Goal: Information Seeking & Learning: Learn about a topic

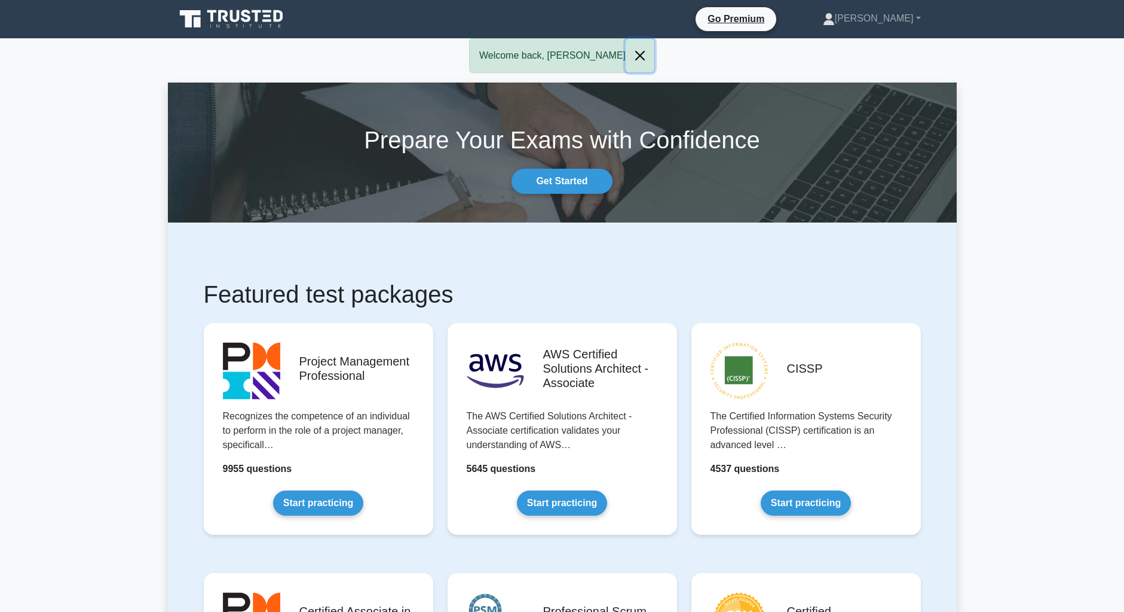
click at [626, 54] on button "Close" at bounding box center [640, 55] width 29 height 33
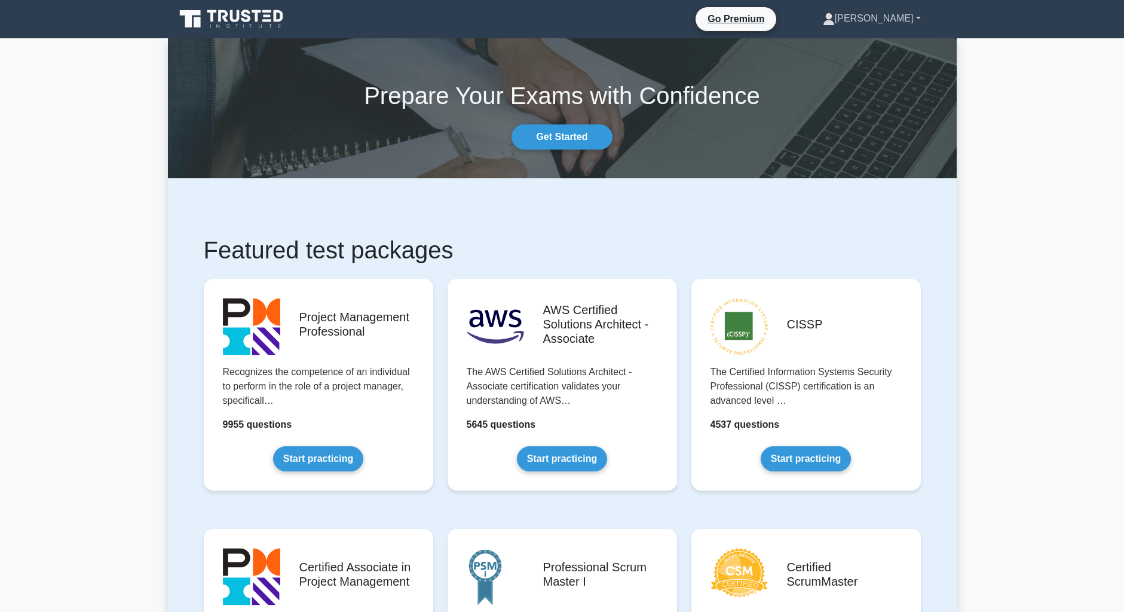
click at [897, 23] on link "[PERSON_NAME]" at bounding box center [871, 19] width 155 height 24
click at [882, 50] on link "Profile" at bounding box center [842, 46] width 94 height 19
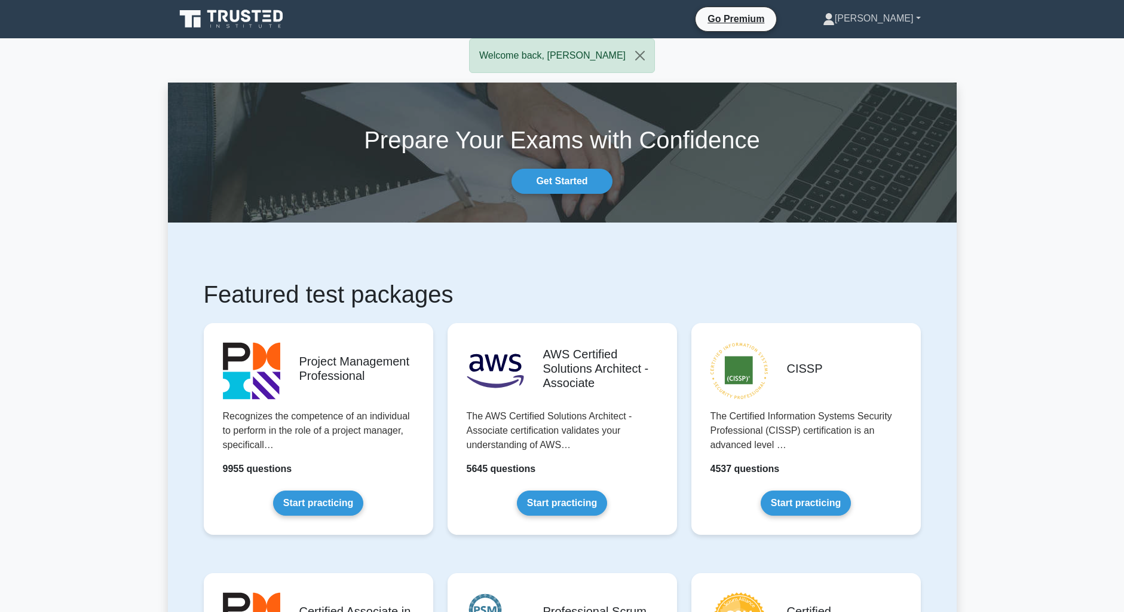
click at [896, 20] on link "[PERSON_NAME]" at bounding box center [871, 19] width 155 height 24
click at [890, 42] on link "Profile" at bounding box center [842, 46] width 94 height 19
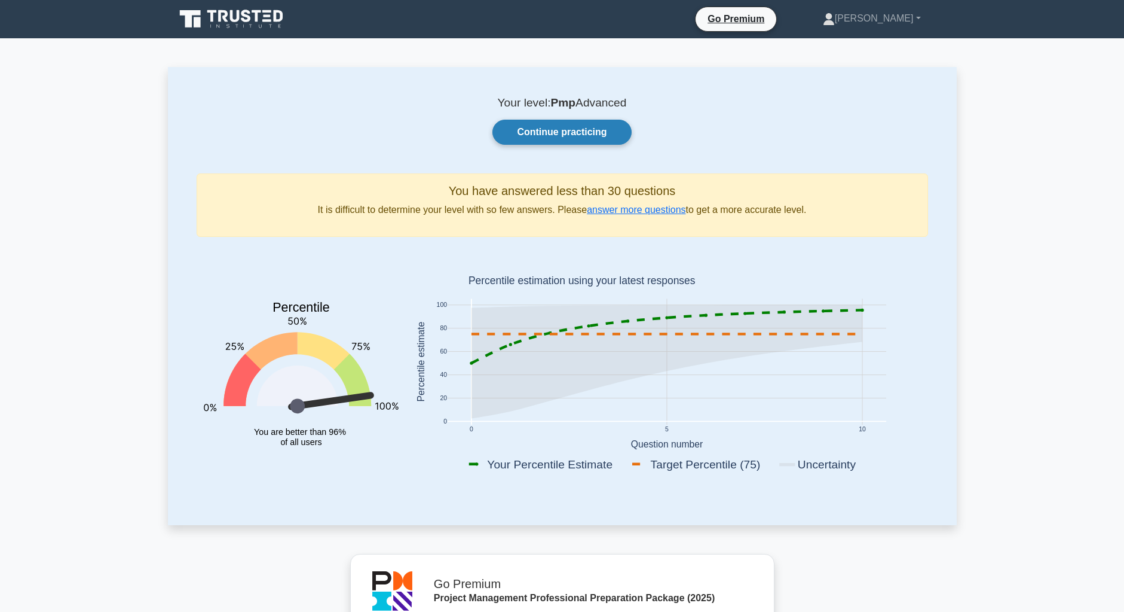
click at [560, 129] on link "Continue practicing" at bounding box center [562, 132] width 139 height 25
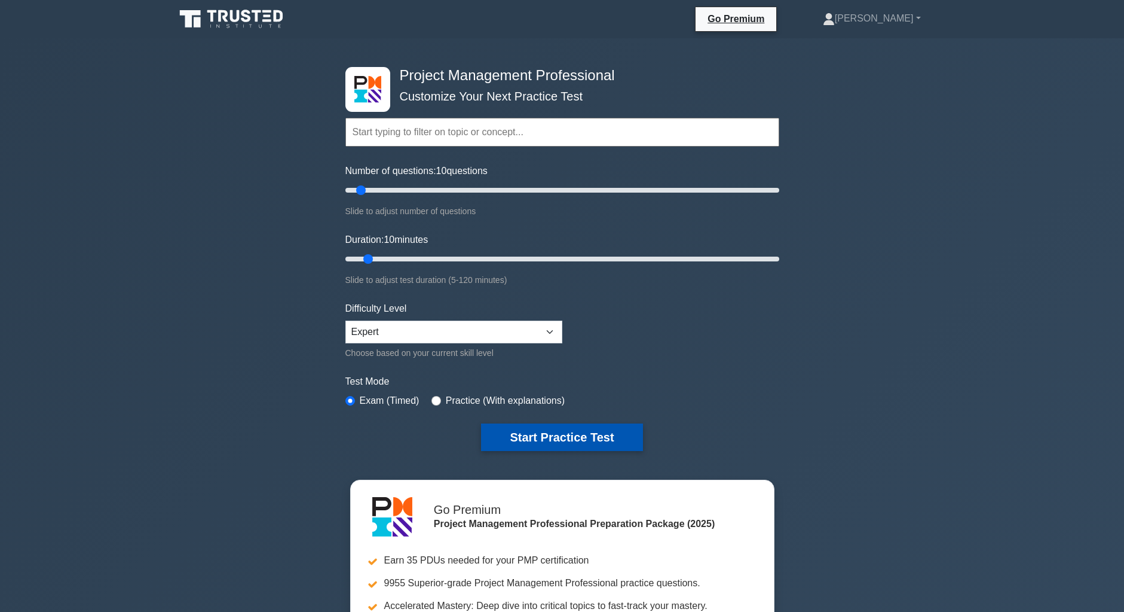
click at [536, 432] on button "Start Practice Test" at bounding box center [561, 436] width 161 height 27
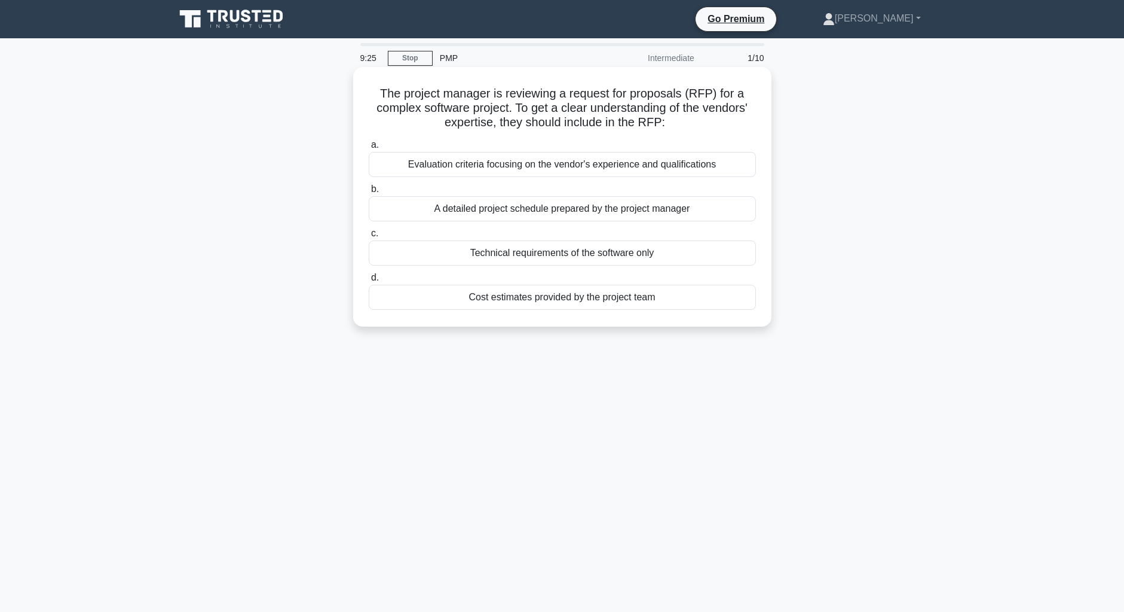
click at [554, 164] on div "Evaluation criteria focusing on the vendor's experience and qualifications" at bounding box center [562, 164] width 387 height 25
click at [369, 149] on input "a. Evaluation criteria focusing on the vendor's experience and qualifications" at bounding box center [369, 145] width 0 height 8
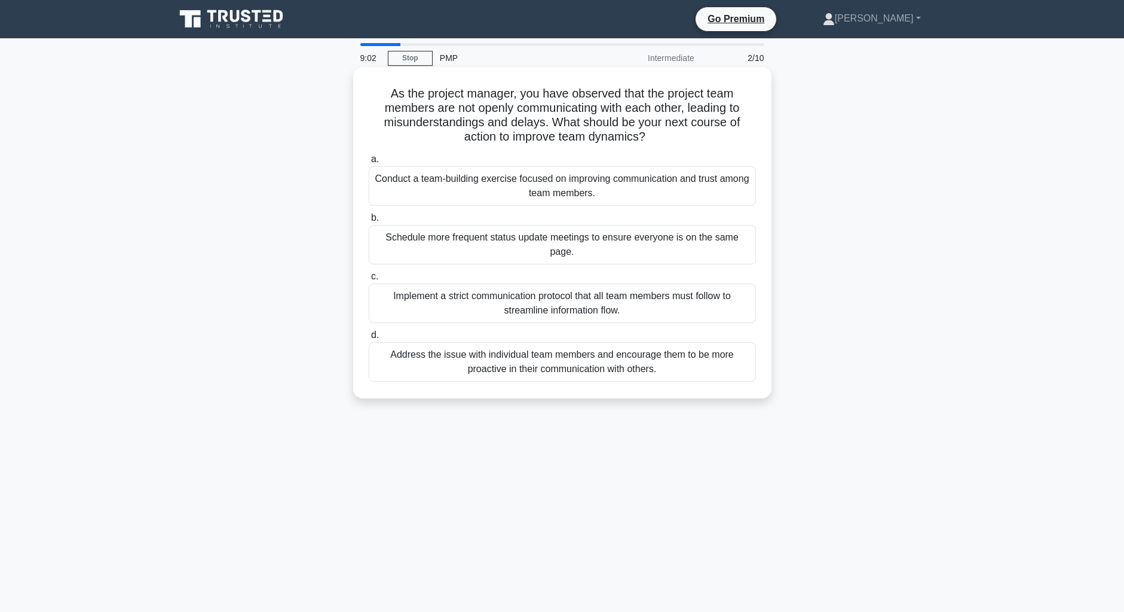
click at [541, 186] on div "Conduct a team-building exercise focused on improving communication and trust a…" at bounding box center [562, 185] width 387 height 39
click at [369, 163] on input "a. Conduct a team-building exercise focused on improving communication and trus…" at bounding box center [369, 159] width 0 height 8
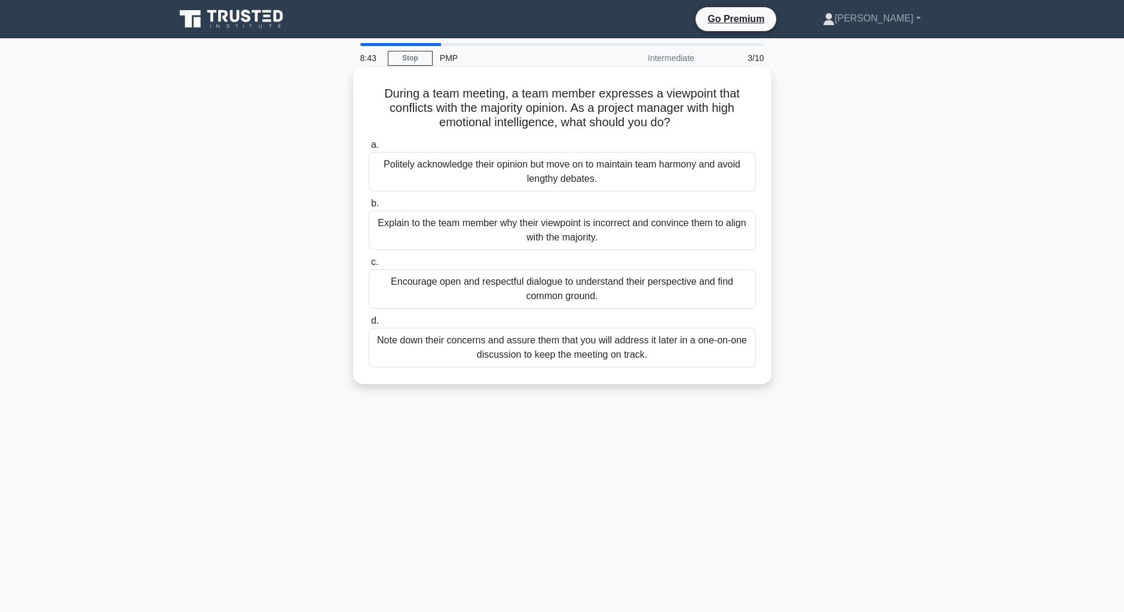
click at [554, 290] on div "Encourage open and respectful dialogue to understand their perspective and find…" at bounding box center [562, 288] width 387 height 39
click at [369, 266] on input "c. Encourage open and respectful dialogue to understand their perspective and f…" at bounding box center [369, 262] width 0 height 8
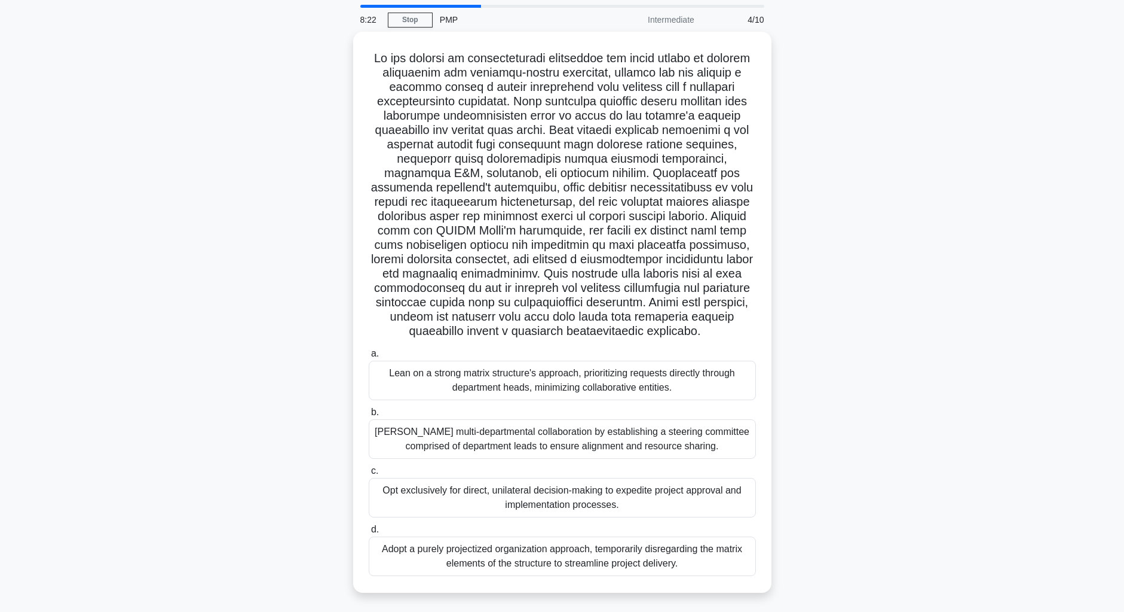
scroll to position [39, 0]
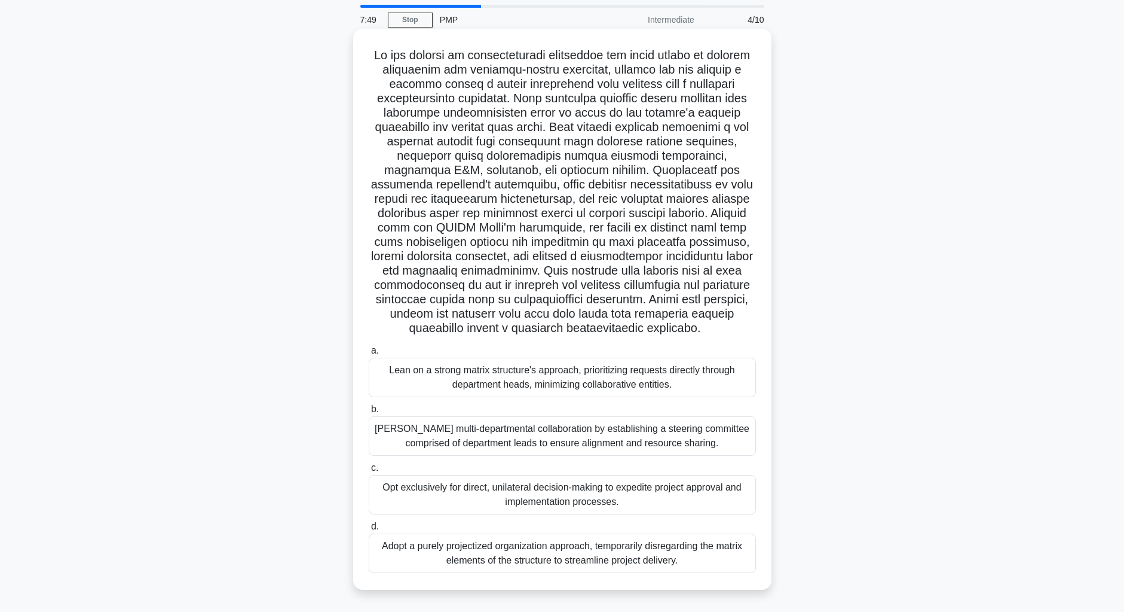
click at [554, 435] on div "Foster multi-departmental collaboration by establishing a steering committee co…" at bounding box center [562, 435] width 387 height 39
click at [369, 413] on input "b. Foster multi-departmental collaboration by establishing a steering committee…" at bounding box center [369, 409] width 0 height 8
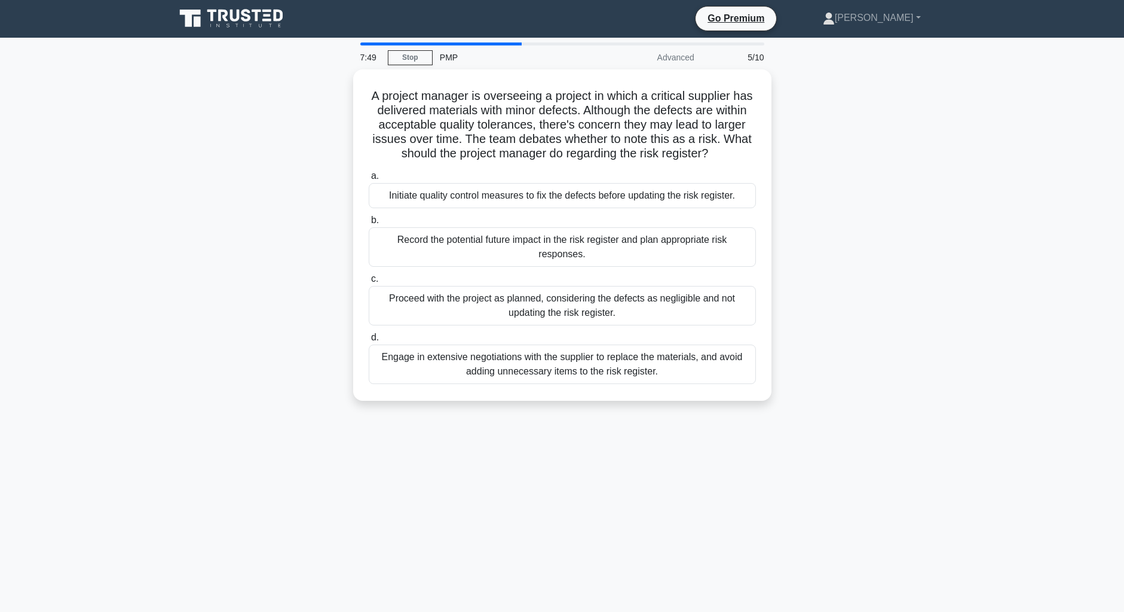
scroll to position [0, 0]
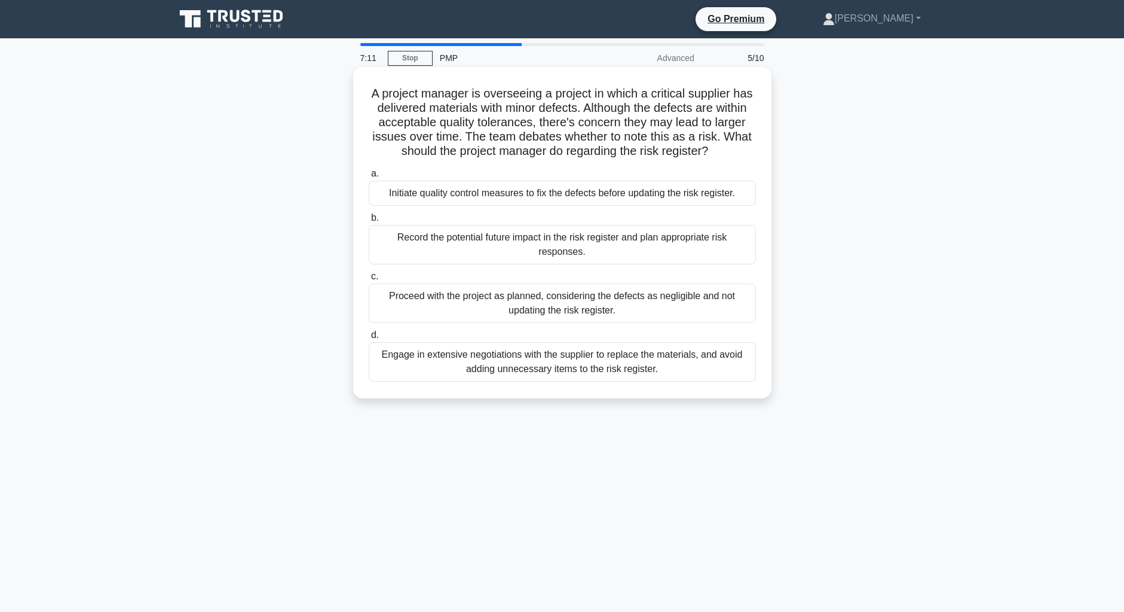
click at [529, 249] on div "Record the potential future impact in the risk register and plan appropriate ri…" at bounding box center [562, 244] width 387 height 39
click at [369, 222] on input "b. Record the potential future impact in the risk register and plan appropriate…" at bounding box center [369, 218] width 0 height 8
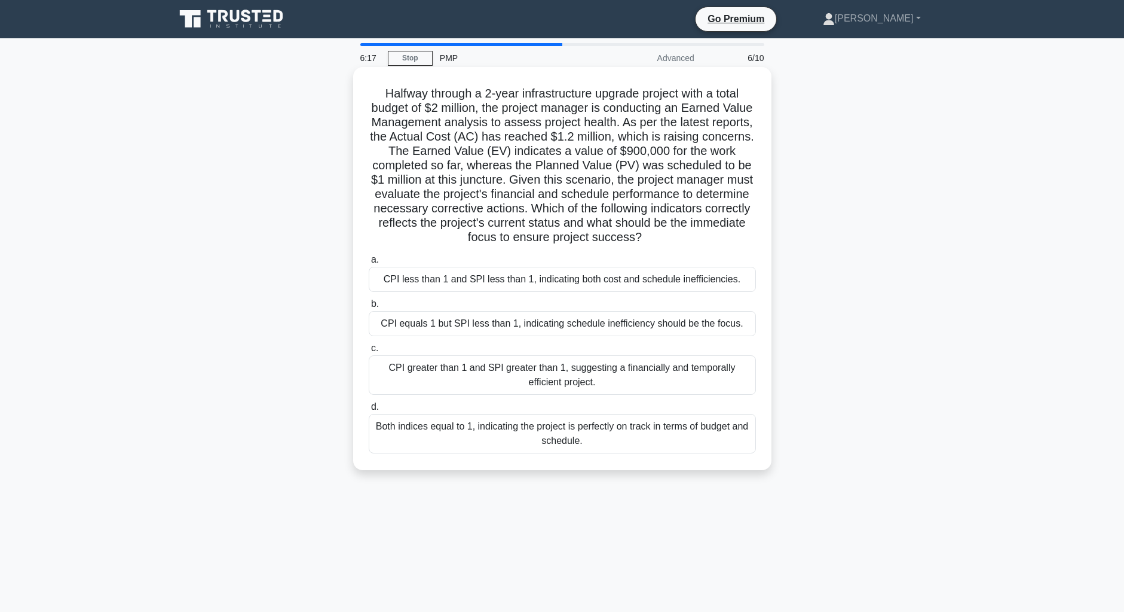
click at [491, 283] on div "CPI less than 1 and SPI less than 1, indicating both cost and schedule ineffici…" at bounding box center [562, 279] width 387 height 25
click at [369, 264] on input "a. CPI less than 1 and SPI less than 1, indicating both cost and schedule ineff…" at bounding box center [369, 260] width 0 height 8
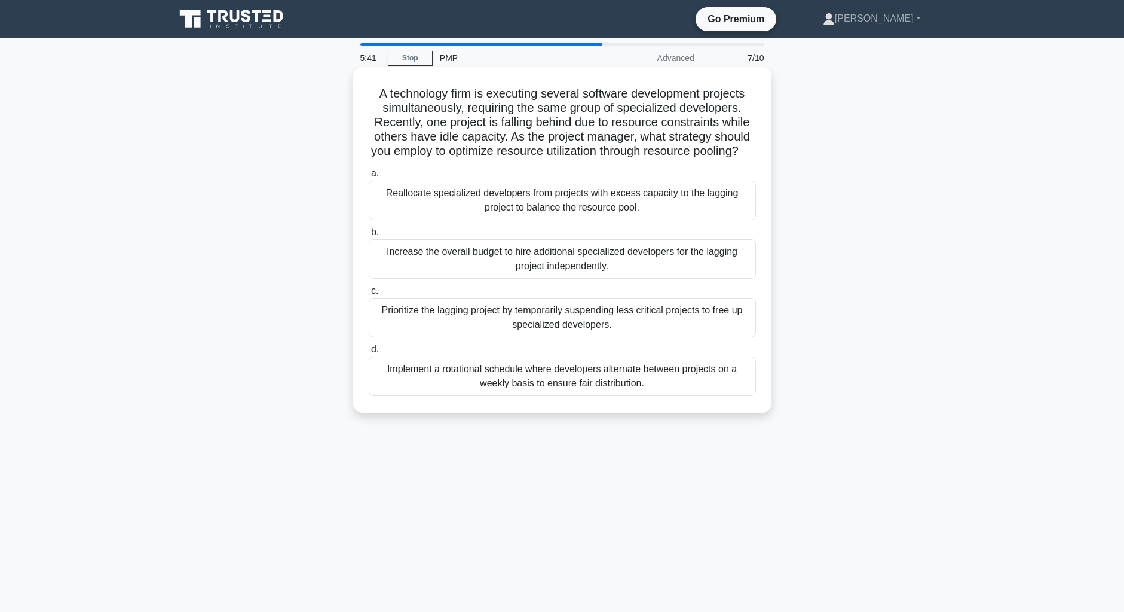
click at [551, 204] on div "Reallocate specialized developers from projects with excess capacity to the lag…" at bounding box center [562, 200] width 387 height 39
click at [369, 178] on input "a. Reallocate specialized developers from projects with excess capacity to the …" at bounding box center [369, 174] width 0 height 8
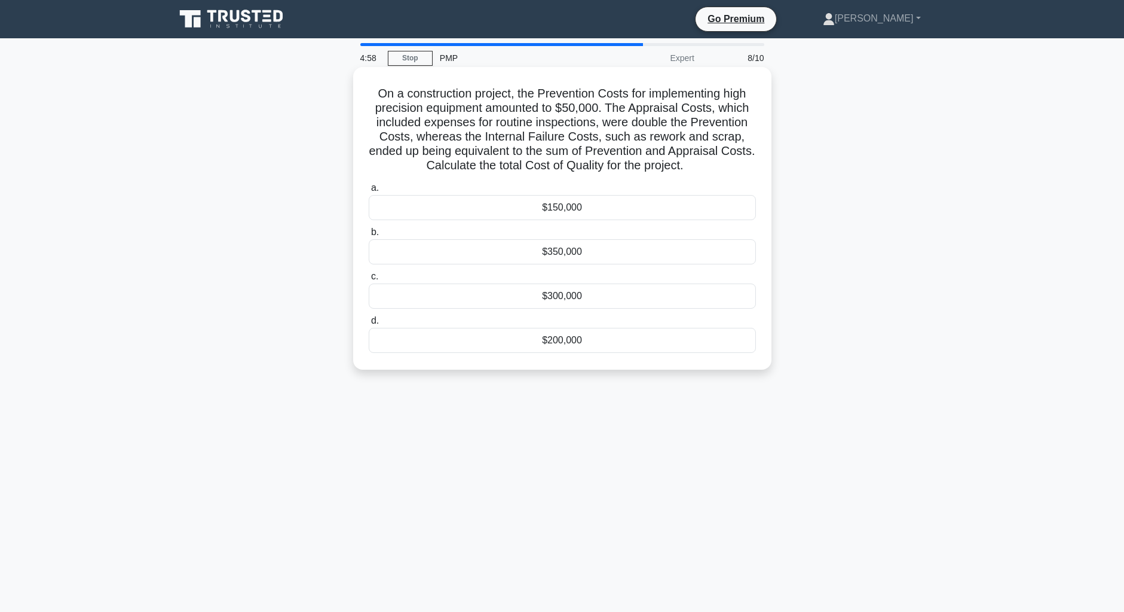
scroll to position [2, 0]
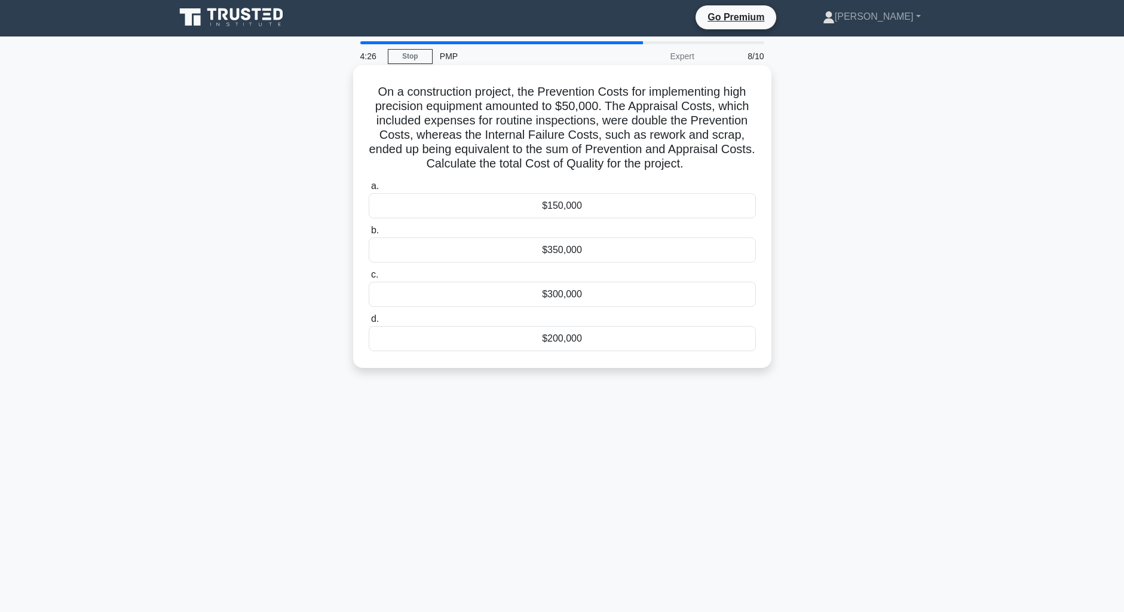
click at [565, 296] on div "$300,000" at bounding box center [562, 294] width 387 height 25
click at [369, 279] on input "c. $300,000" at bounding box center [369, 275] width 0 height 8
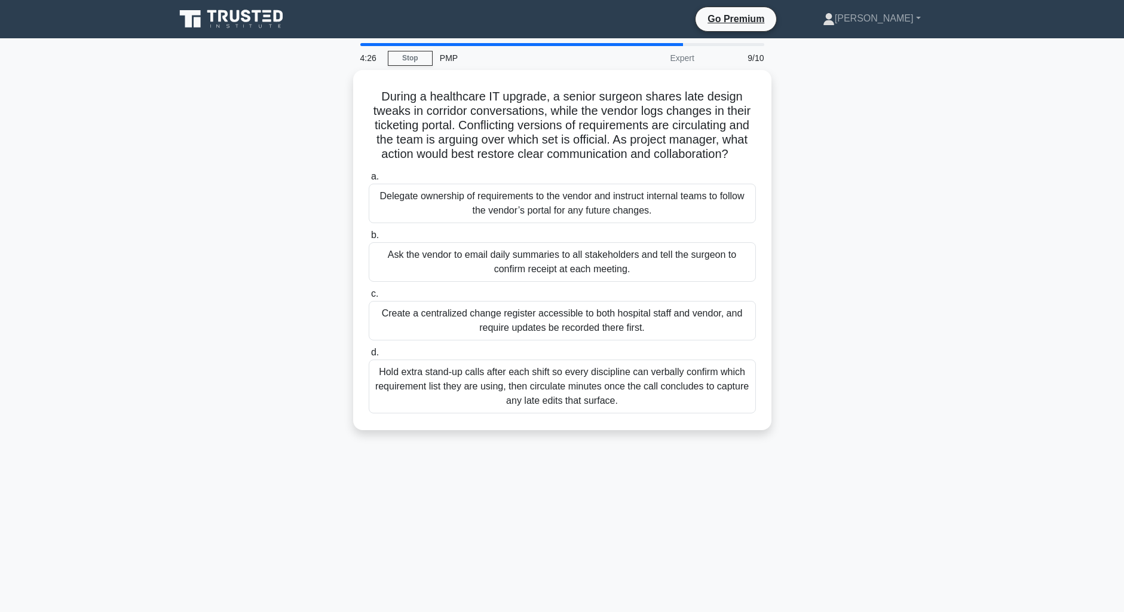
scroll to position [0, 0]
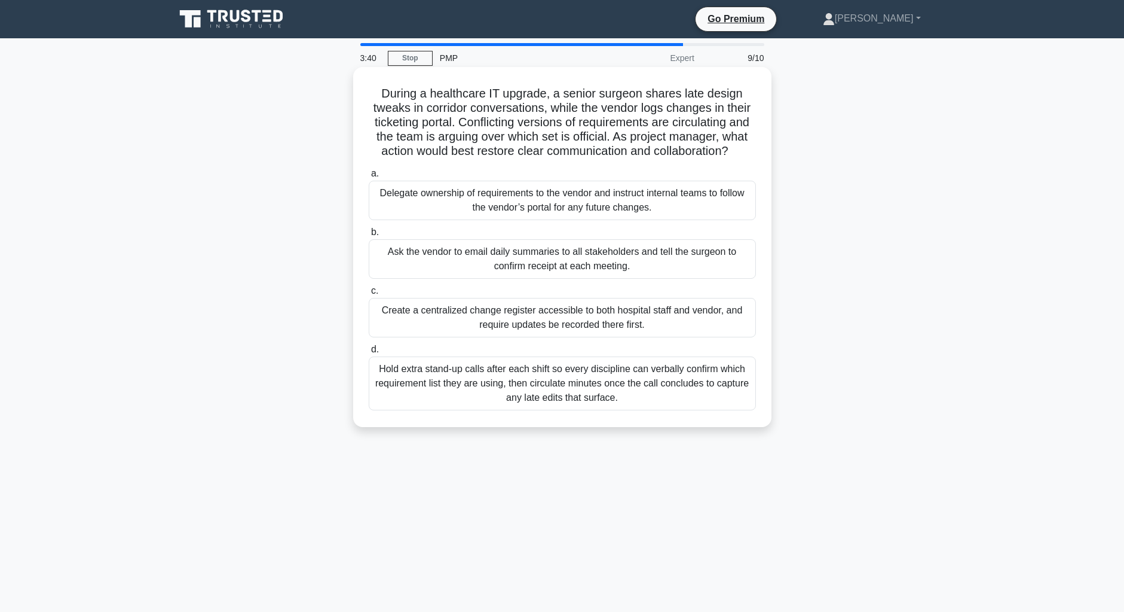
click at [549, 313] on div "Create a centralized change register accessible to both hospital staff and vend…" at bounding box center [562, 317] width 387 height 39
click at [369, 295] on input "c. Create a centralized change register accessible to both hospital staff and v…" at bounding box center [369, 291] width 0 height 8
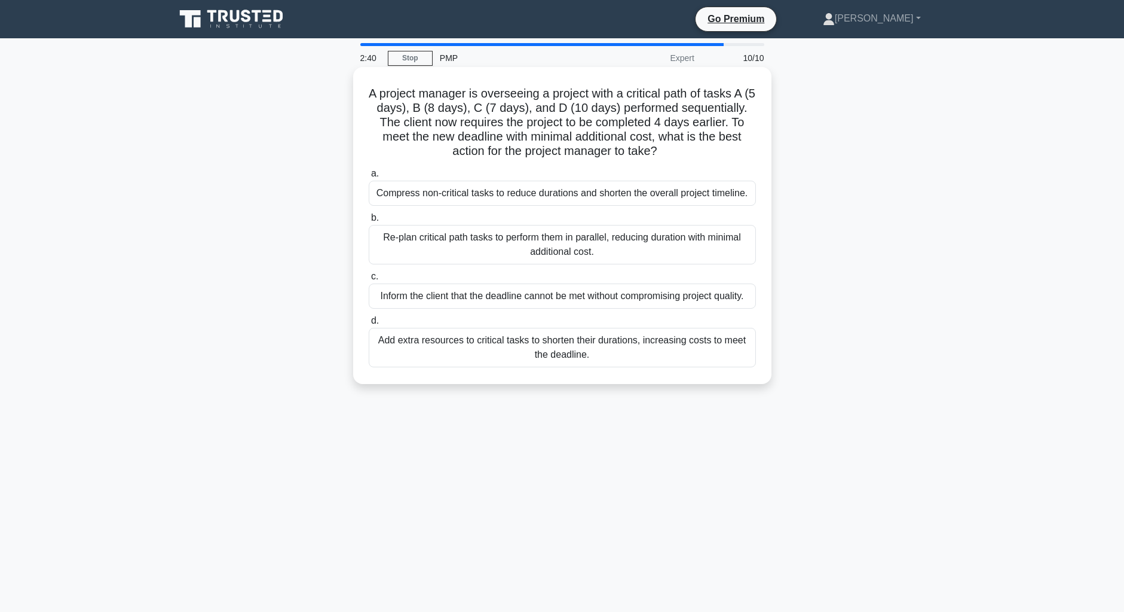
click at [560, 196] on div "Compress non-critical tasks to reduce durations and shorten the overall project…" at bounding box center [562, 193] width 387 height 25
click at [369, 178] on input "a. Compress non-critical tasks to reduce durations and shorten the overall proj…" at bounding box center [369, 174] width 0 height 8
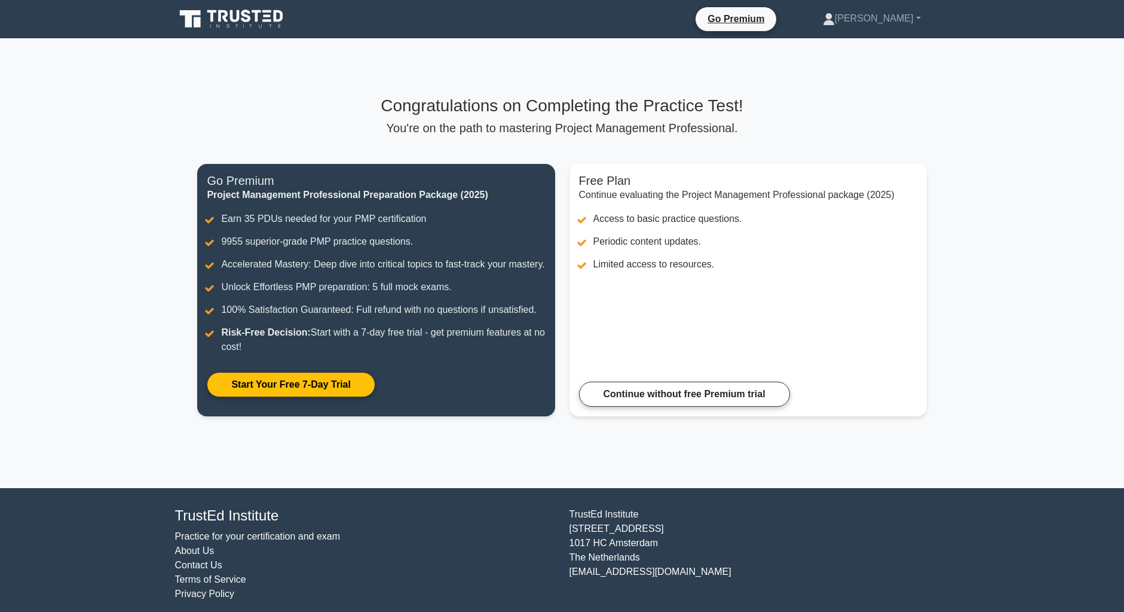
scroll to position [8, 0]
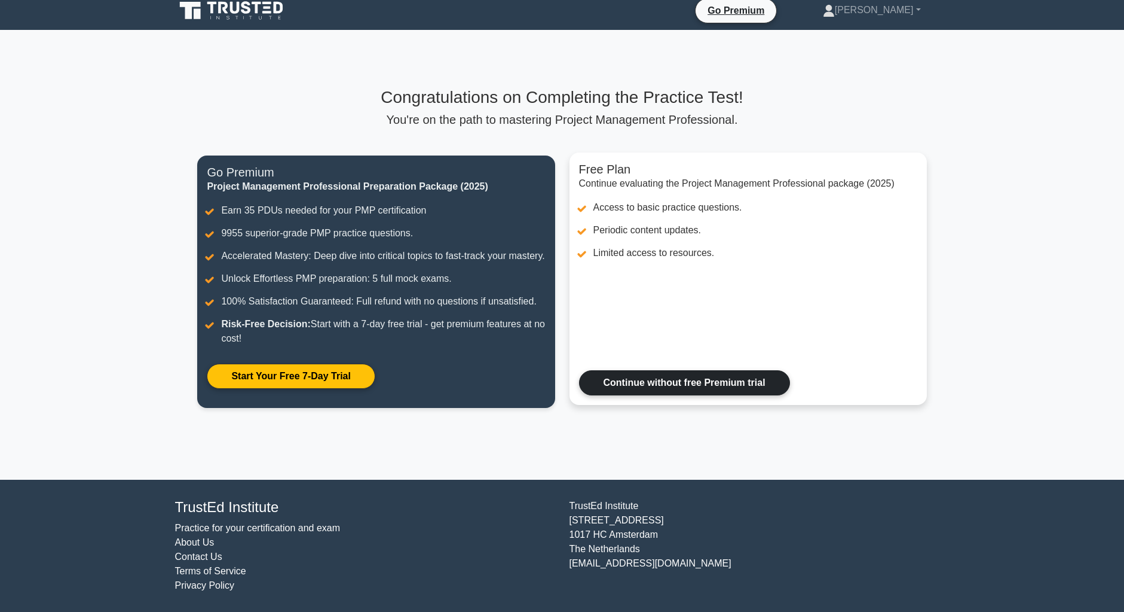
click at [673, 377] on link "Continue without free Premium trial" at bounding box center [684, 382] width 211 height 25
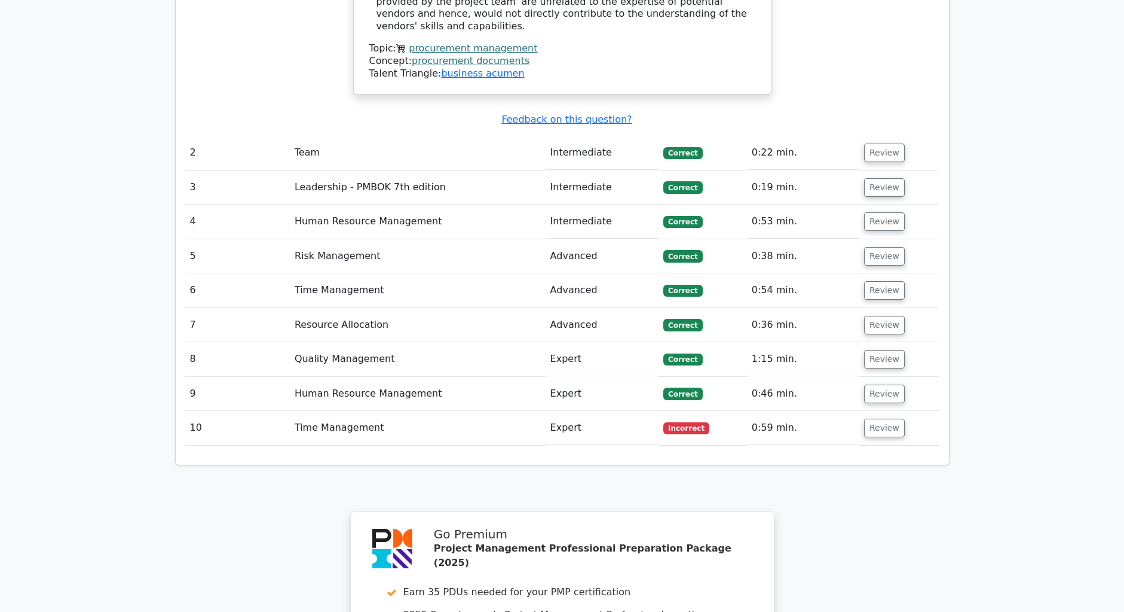
scroll to position [1541, 0]
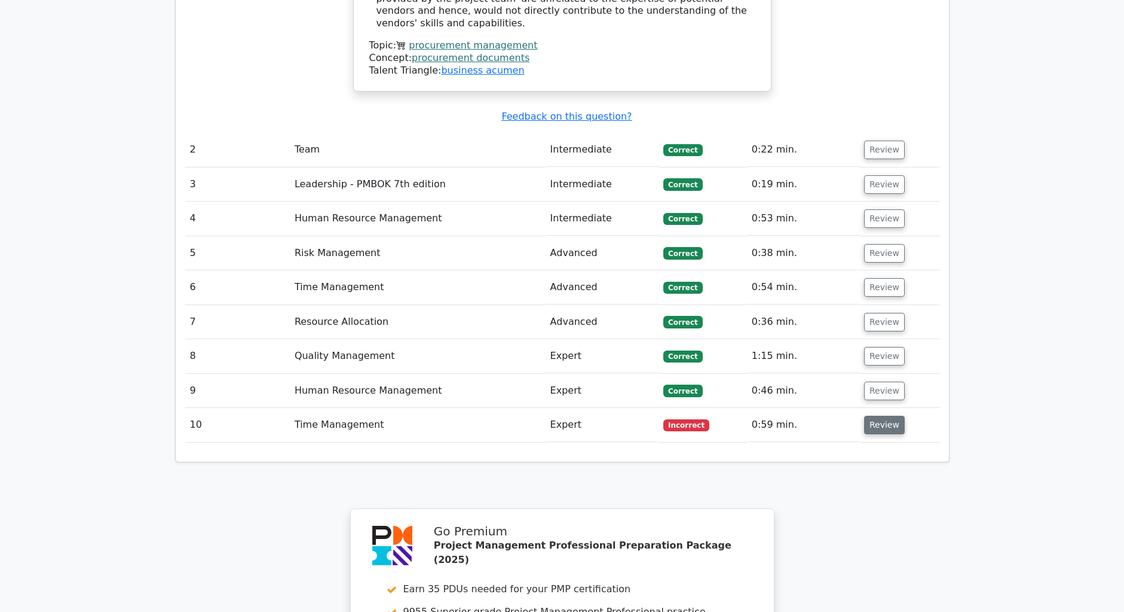
click at [890, 415] on button "Review" at bounding box center [884, 424] width 41 height 19
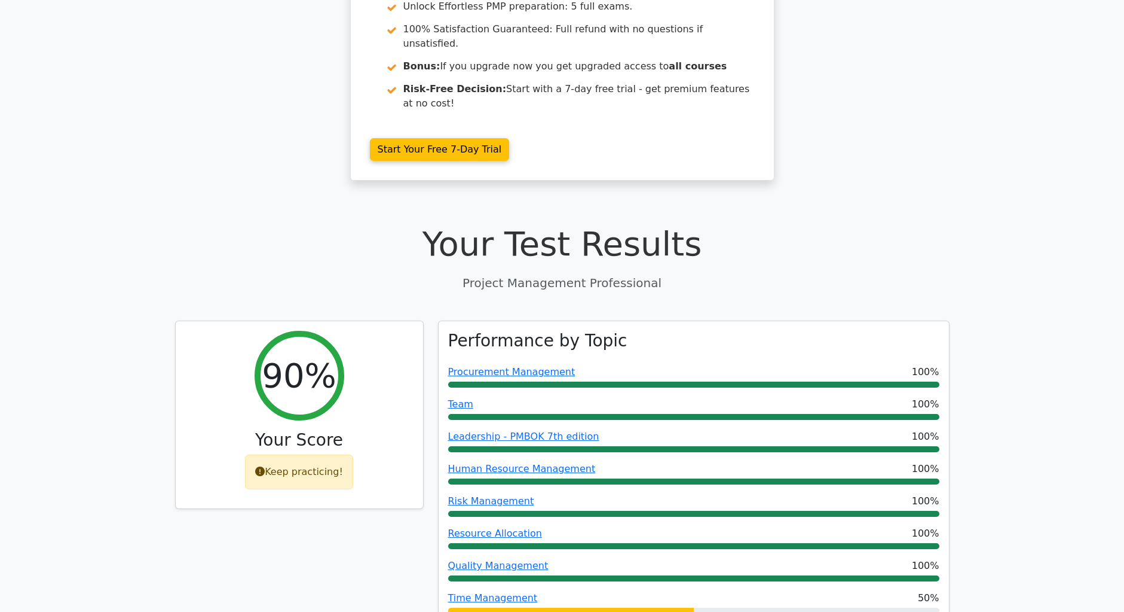
scroll to position [0, 0]
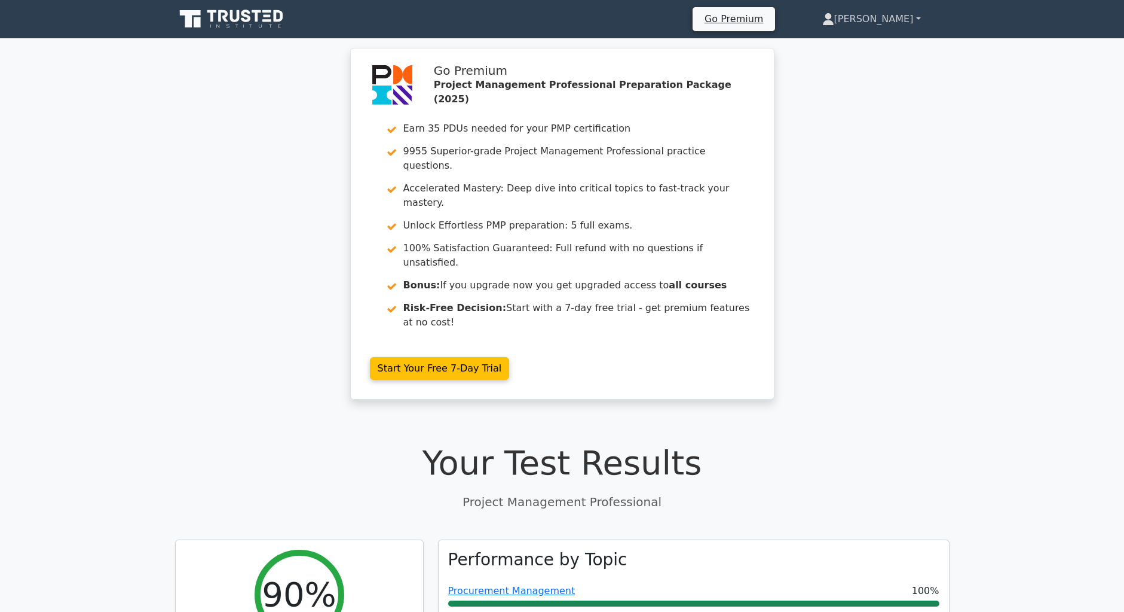
click at [895, 20] on link "[PERSON_NAME]" at bounding box center [872, 19] width 156 height 24
click at [866, 47] on link "Profile" at bounding box center [841, 47] width 94 height 19
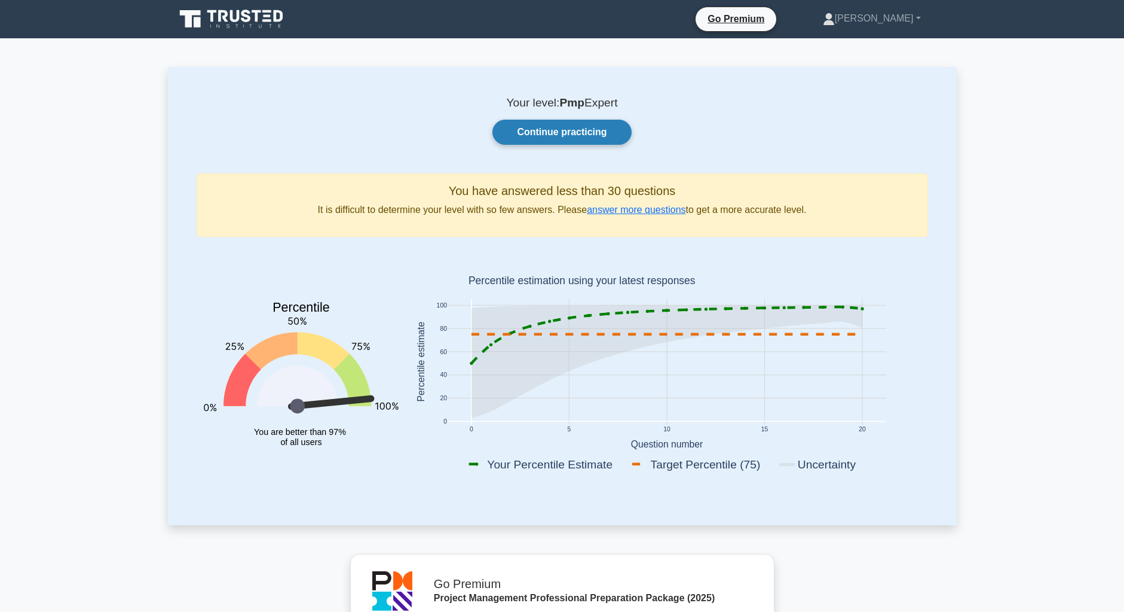
click at [549, 129] on link "Continue practicing" at bounding box center [562, 132] width 139 height 25
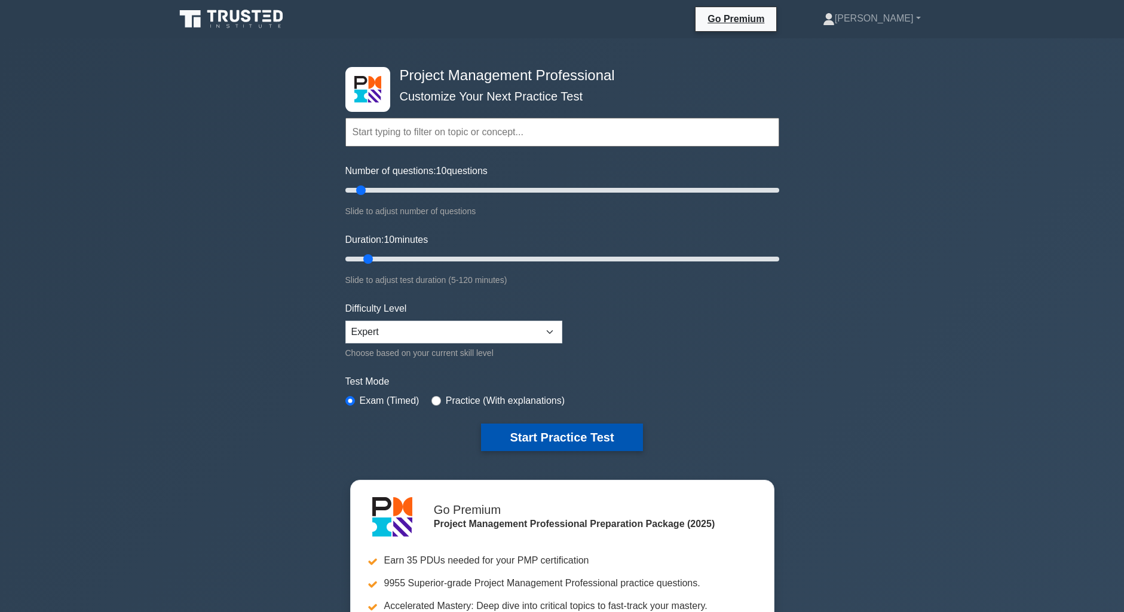
click at [552, 430] on button "Start Practice Test" at bounding box center [561, 436] width 161 height 27
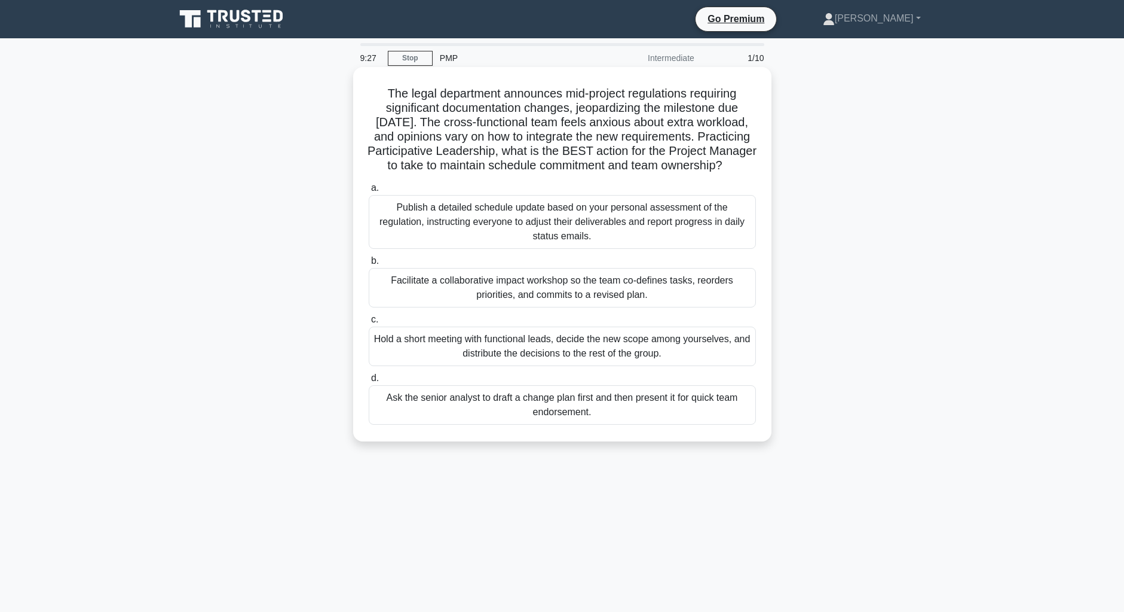
click at [566, 281] on div "Facilitate a collaborative impact workshop so the team co-defines tasks, reorde…" at bounding box center [562, 287] width 387 height 39
click at [369, 265] on input "b. Facilitate a collaborative impact workshop so the team co-defines tasks, reo…" at bounding box center [369, 261] width 0 height 8
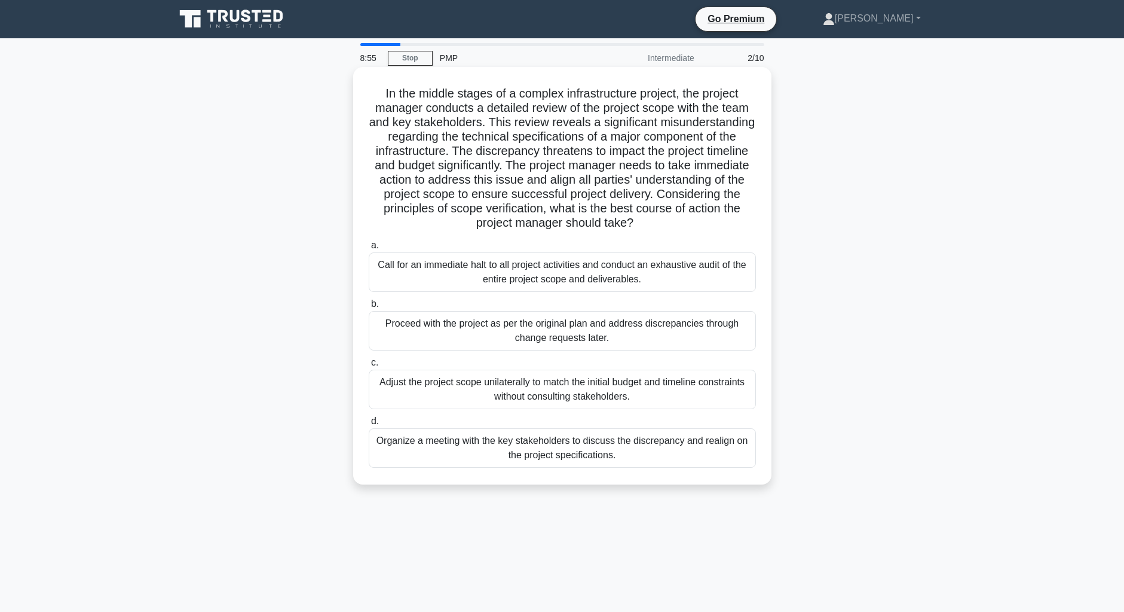
click at [569, 454] on div "Organize a meeting with the key stakeholders to discuss the discrepancy and rea…" at bounding box center [562, 447] width 387 height 39
click at [369, 425] on input "d. Organize a meeting with the key stakeholders to discuss the discrepancy and …" at bounding box center [369, 421] width 0 height 8
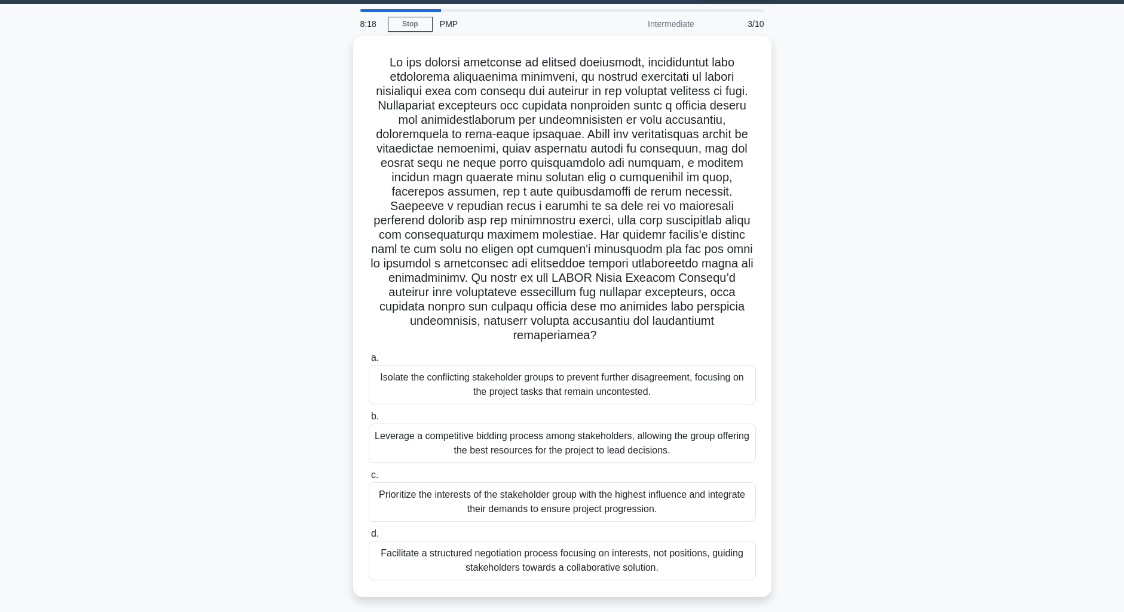
scroll to position [35, 0]
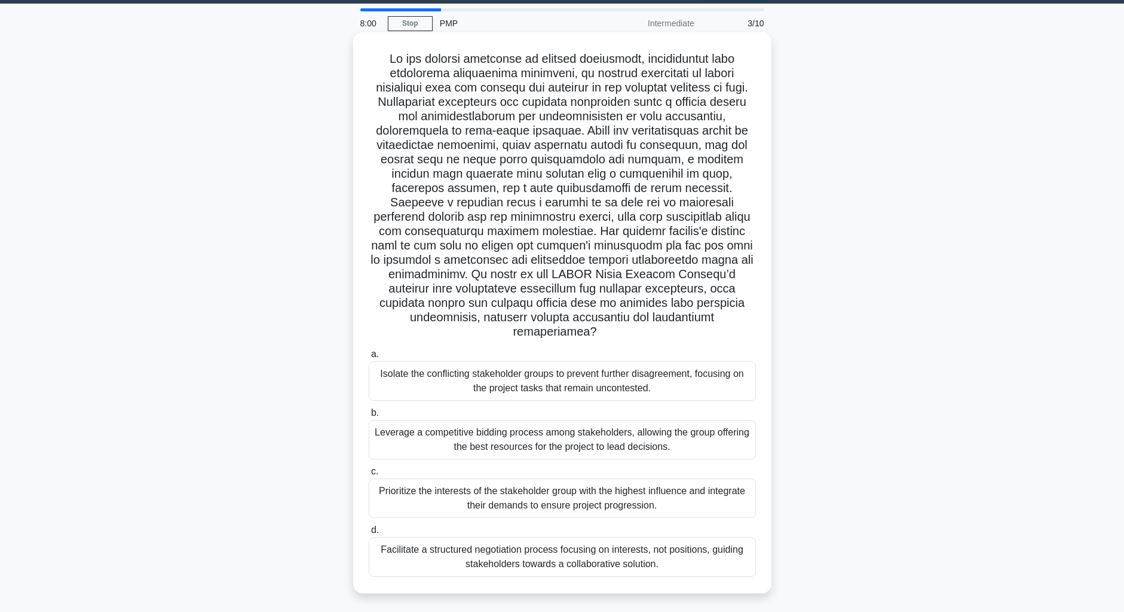
click at [576, 542] on div "Facilitate a structured negotiation process focusing on interests, not position…" at bounding box center [562, 556] width 387 height 39
click at [369, 534] on input "d. Facilitate a structured negotiation process focusing on interests, not posit…" at bounding box center [369, 530] width 0 height 8
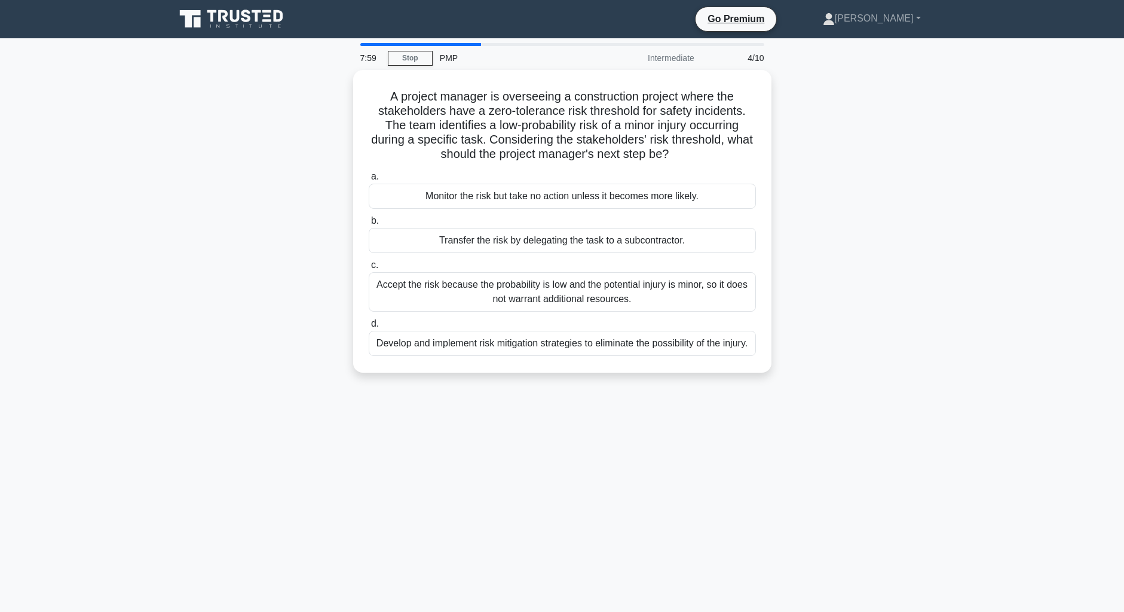
scroll to position [0, 0]
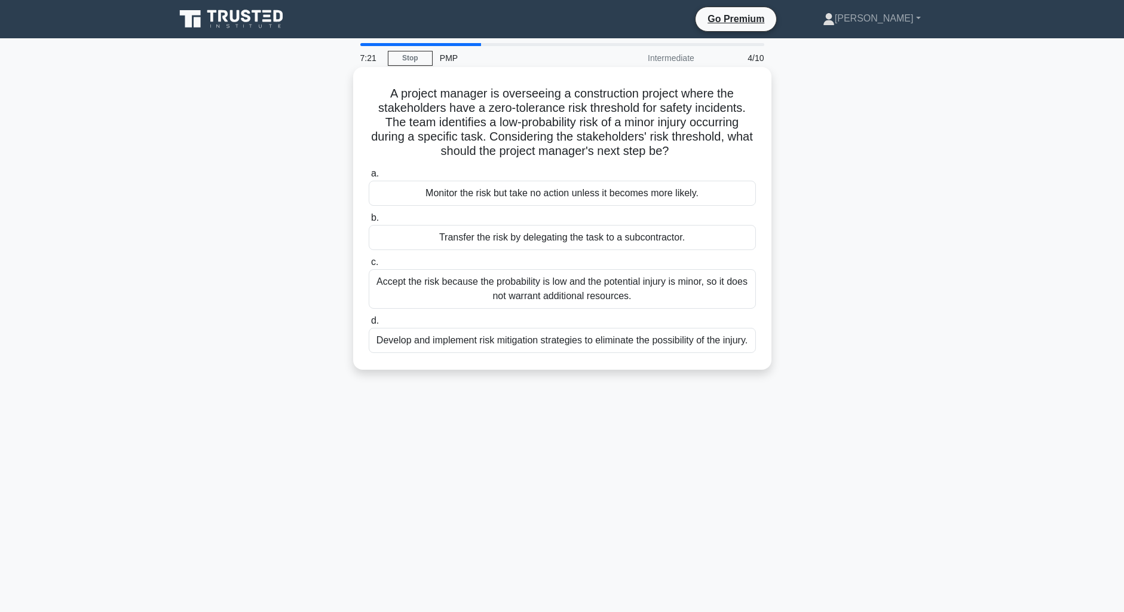
click at [571, 341] on div "Develop and implement risk mitigation strategies to eliminate the possibility o…" at bounding box center [562, 340] width 387 height 25
click at [369, 325] on input "d. Develop and implement risk mitigation strategies to eliminate the possibilit…" at bounding box center [369, 321] width 0 height 8
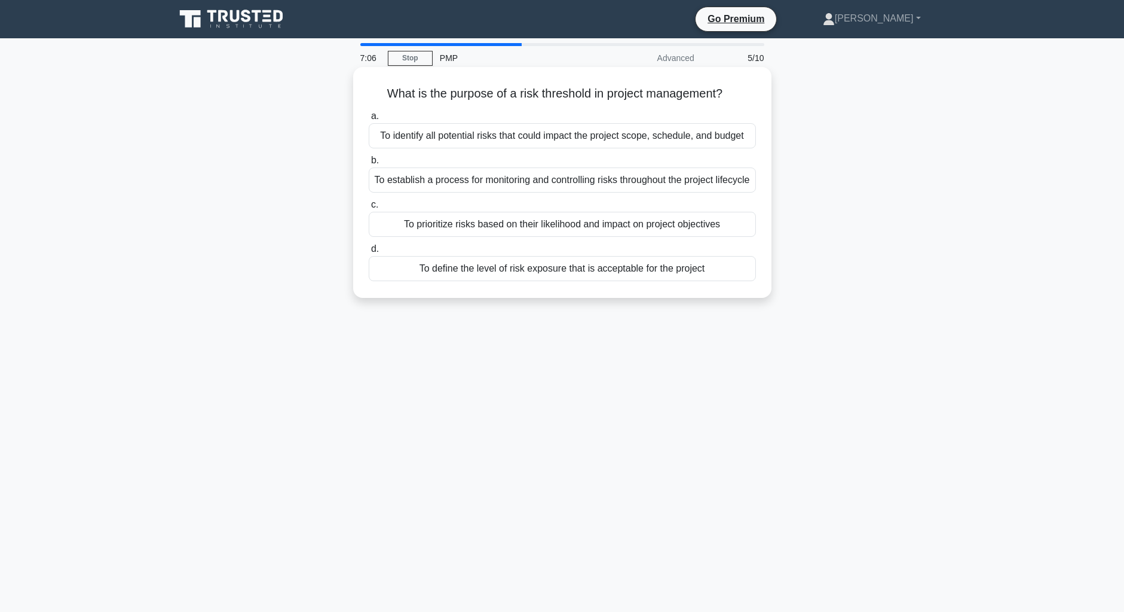
click at [543, 281] on div "To define the level of risk exposure that is acceptable for the project" at bounding box center [562, 268] width 387 height 25
click at [369, 253] on input "d. To define the level of risk exposure that is acceptable for the project" at bounding box center [369, 249] width 0 height 8
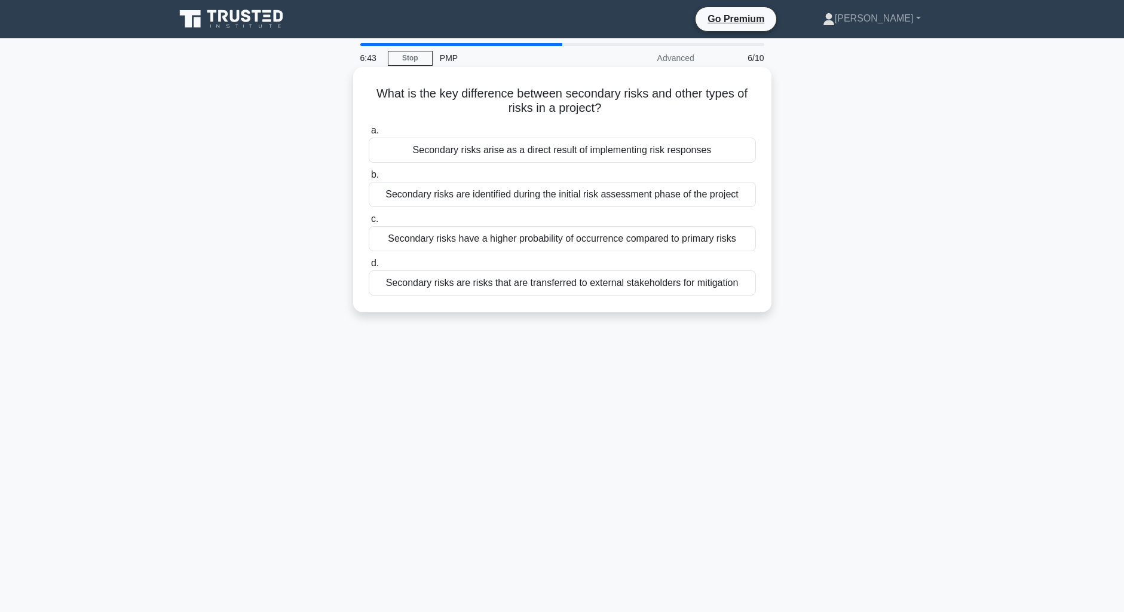
click at [561, 148] on div "Secondary risks arise as a direct result of implementing risk responses" at bounding box center [562, 149] width 387 height 25
click at [369, 135] on input "a. Secondary risks arise as a direct result of implementing risk responses" at bounding box center [369, 131] width 0 height 8
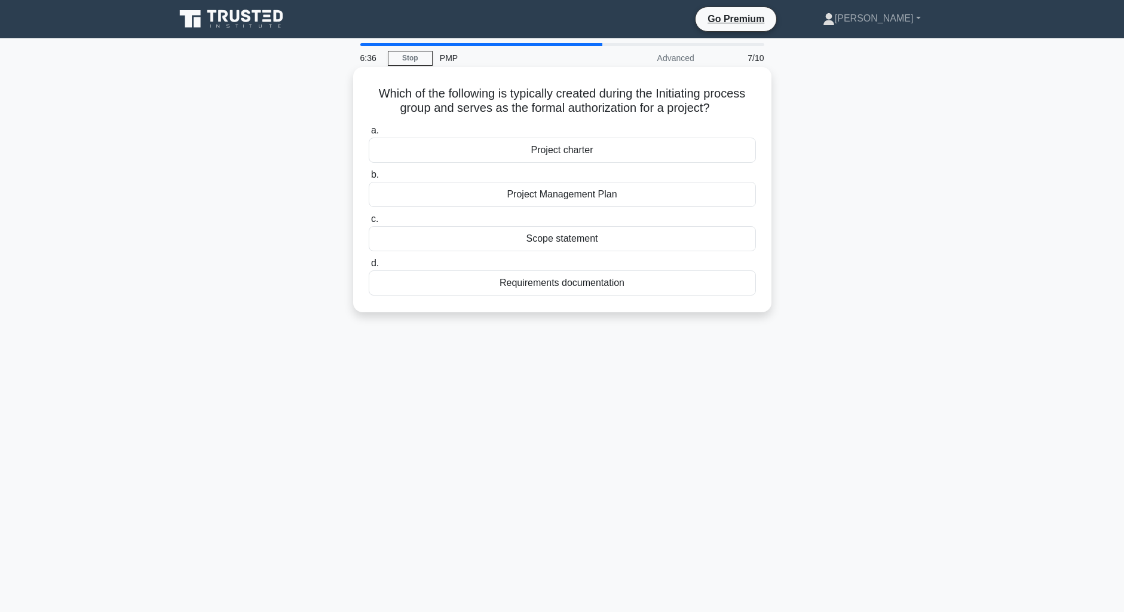
click at [562, 150] on div "Project charter" at bounding box center [562, 149] width 387 height 25
click at [369, 135] on input "a. Project charter" at bounding box center [369, 131] width 0 height 8
click at [563, 283] on div "Control chart" at bounding box center [562, 282] width 387 height 25
click at [369, 267] on input "d. Control chart" at bounding box center [369, 263] width 0 height 8
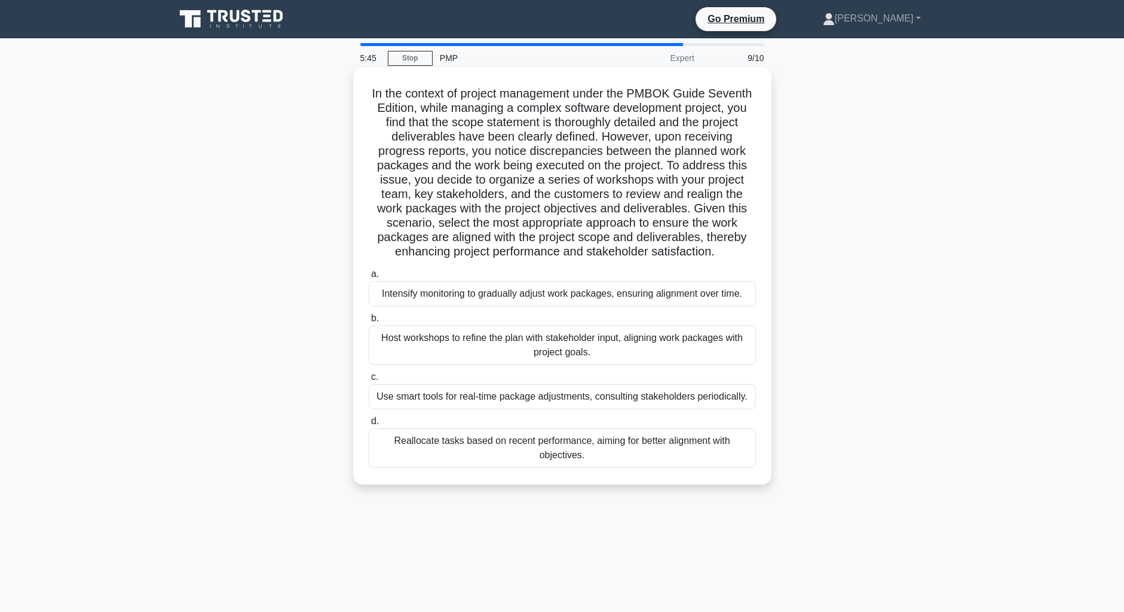
click at [558, 346] on div "Host workshops to refine the plan with stakeholder input, aligning work package…" at bounding box center [562, 344] width 387 height 39
click at [369, 322] on input "b. Host workshops to refine the plan with stakeholder input, aligning work pack…" at bounding box center [369, 318] width 0 height 8
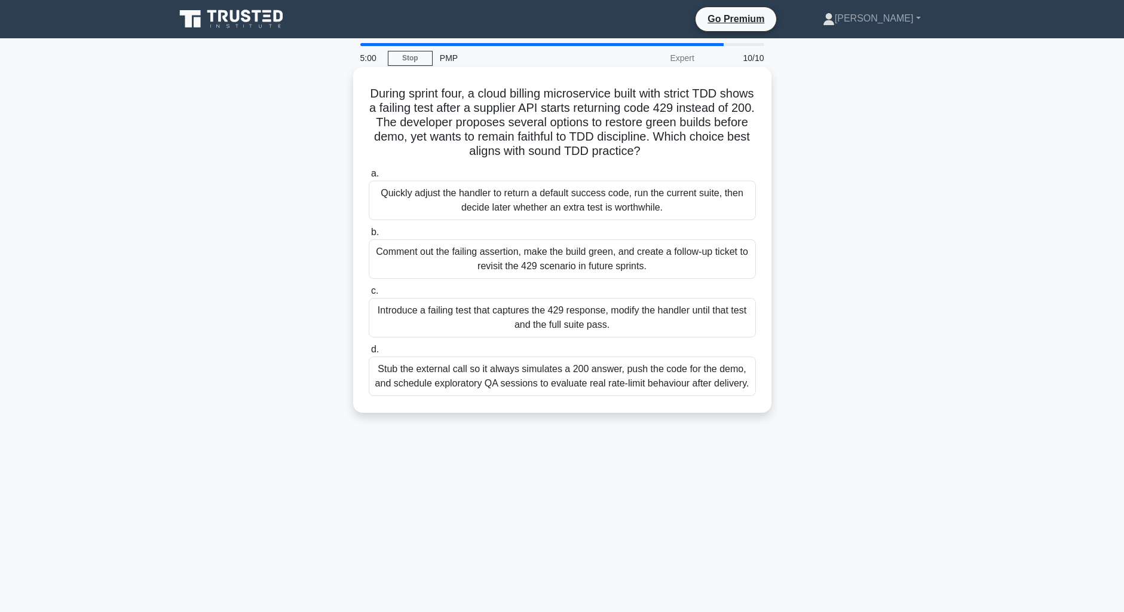
click at [497, 320] on div "Introduce a failing test that captures the 429 response, modify the handler unt…" at bounding box center [562, 317] width 387 height 39
click at [369, 295] on input "c. Introduce a failing test that captures the 429 response, modify the handler …" at bounding box center [369, 291] width 0 height 8
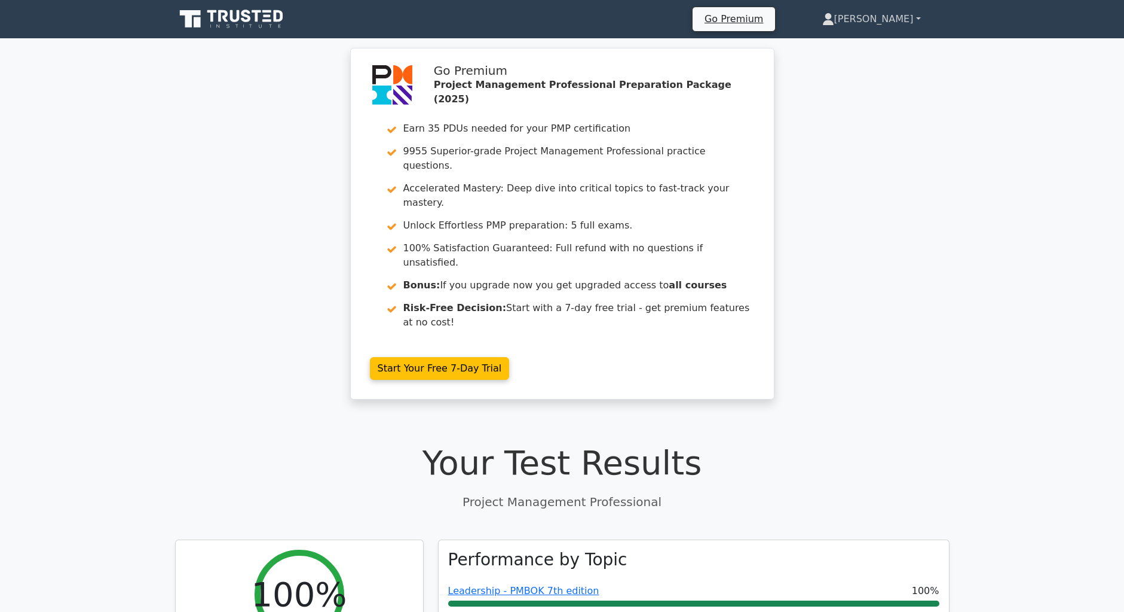
click at [889, 20] on link "[PERSON_NAME]" at bounding box center [872, 19] width 156 height 24
click at [882, 42] on link "Profile" at bounding box center [841, 47] width 94 height 19
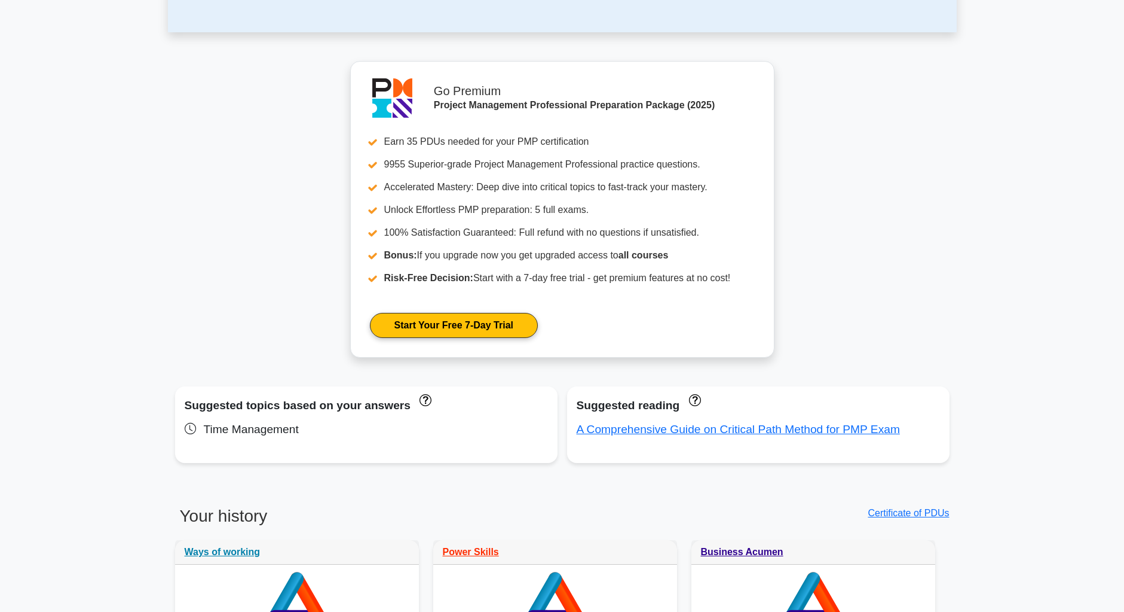
scroll to position [417, 0]
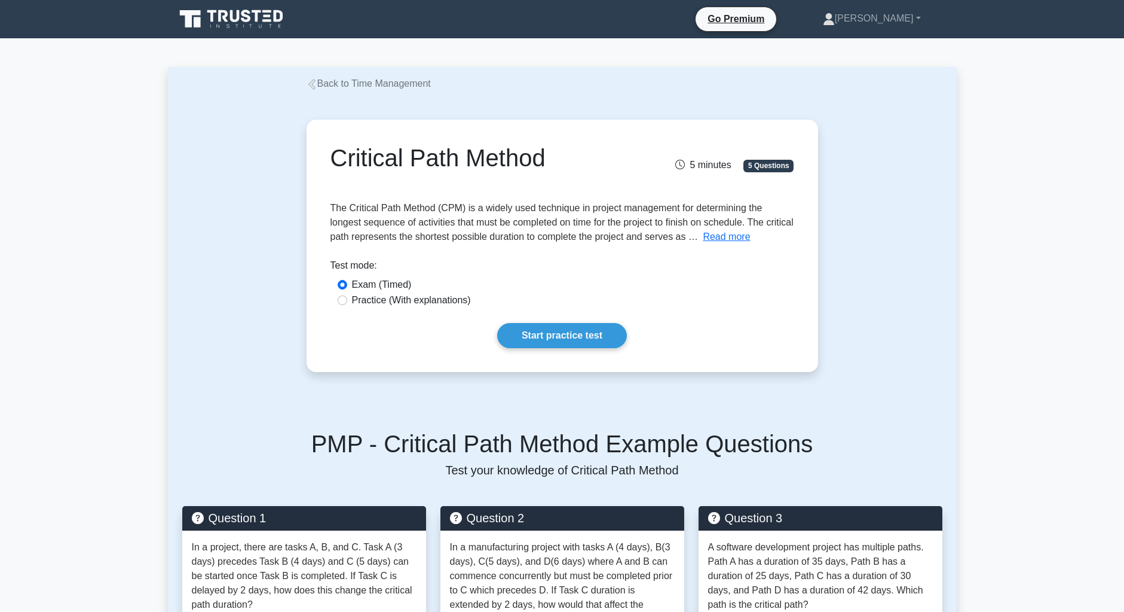
click at [244, 17] on icon at bounding box center [232, 19] width 115 height 23
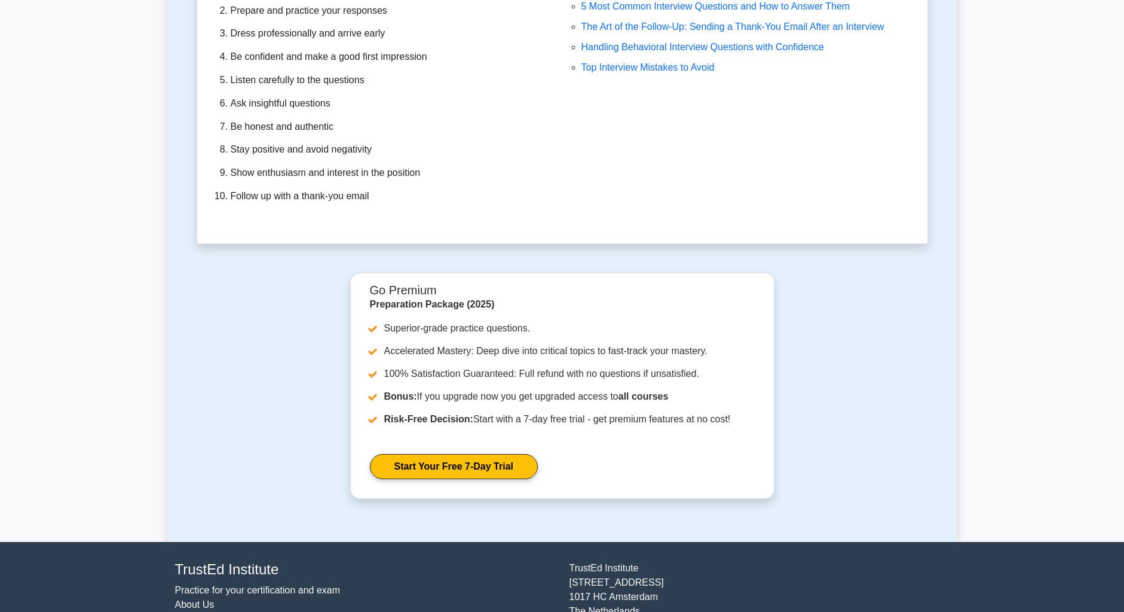
scroll to position [3471, 0]
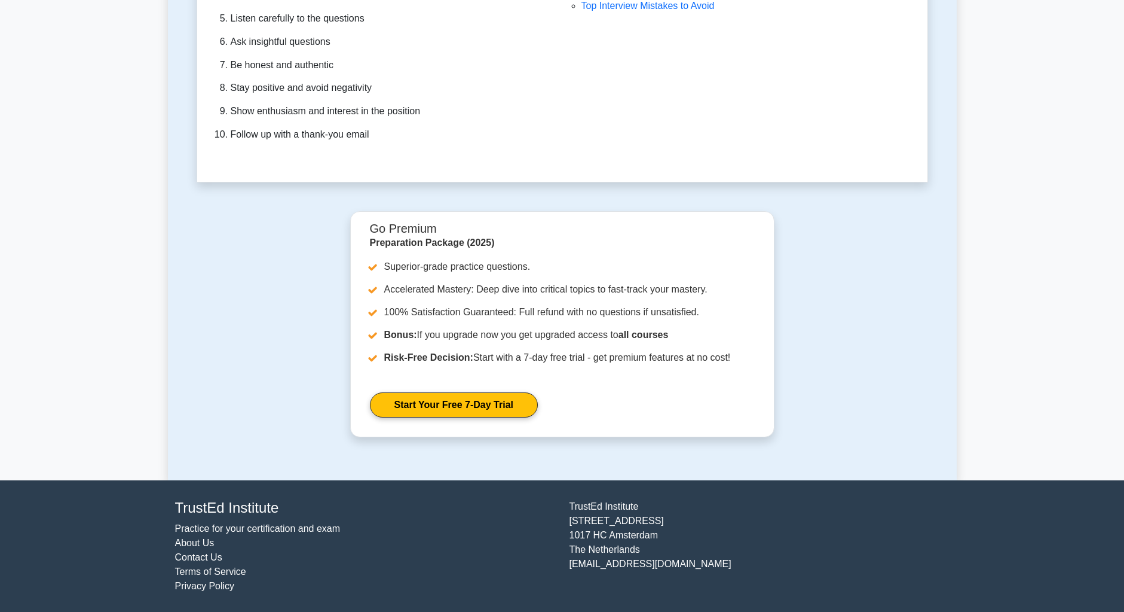
click at [197, 544] on link "About Us" at bounding box center [194, 542] width 39 height 10
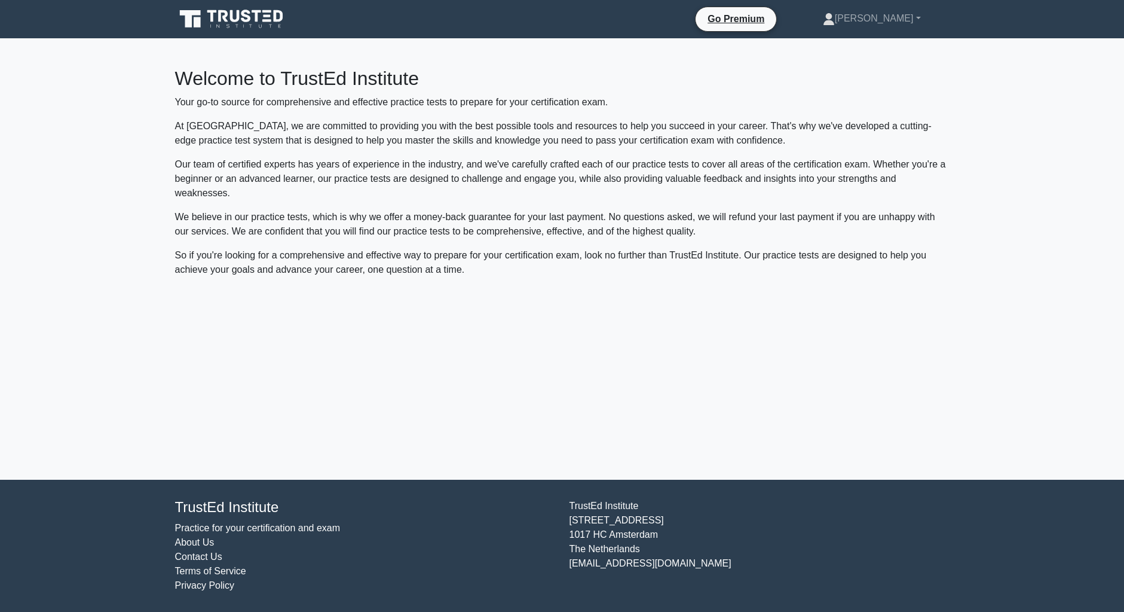
drag, startPoint x: 225, startPoint y: 570, endPoint x: 197, endPoint y: 548, distance: 35.8
click at [225, 570] on link "Terms of Service" at bounding box center [210, 571] width 71 height 10
